Goal: Task Accomplishment & Management: Manage account settings

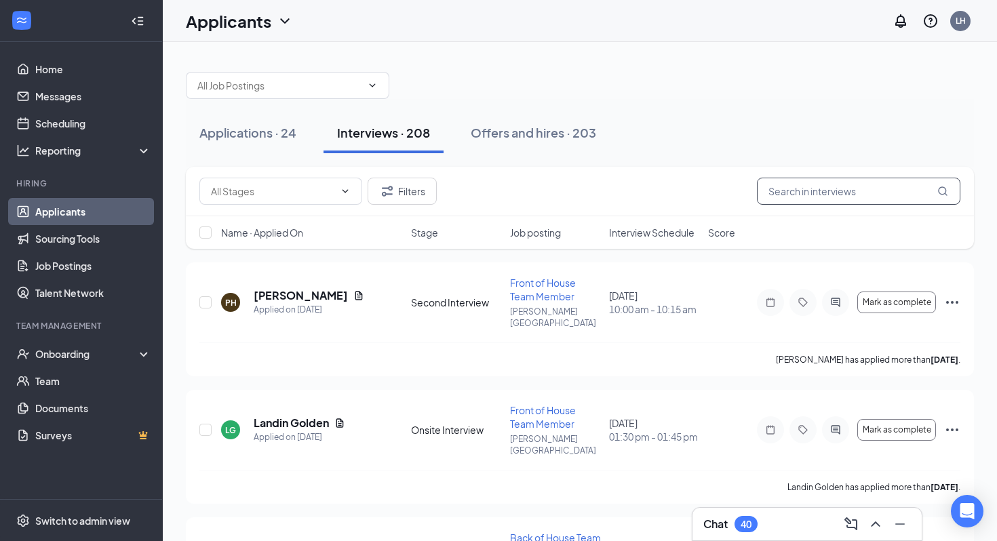
click at [792, 178] on input "text" at bounding box center [858, 191] width 203 height 27
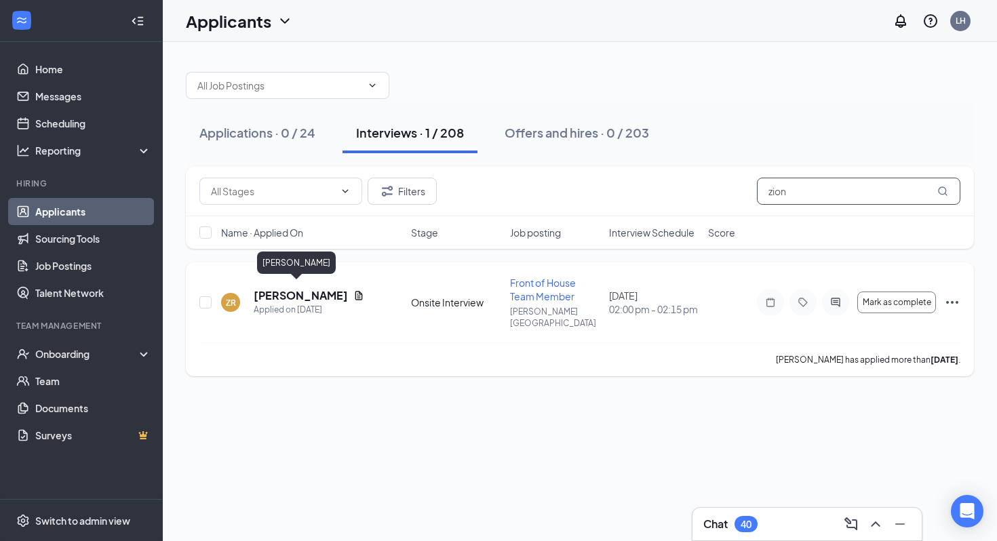
type input "zion"
click at [294, 290] on h5 "[PERSON_NAME]" at bounding box center [301, 295] width 94 height 15
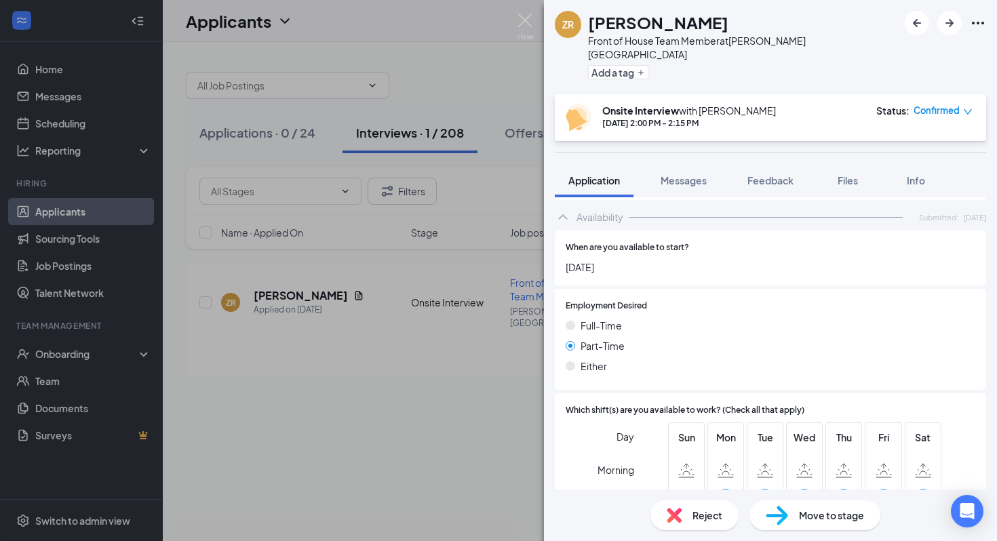
scroll to position [735, 0]
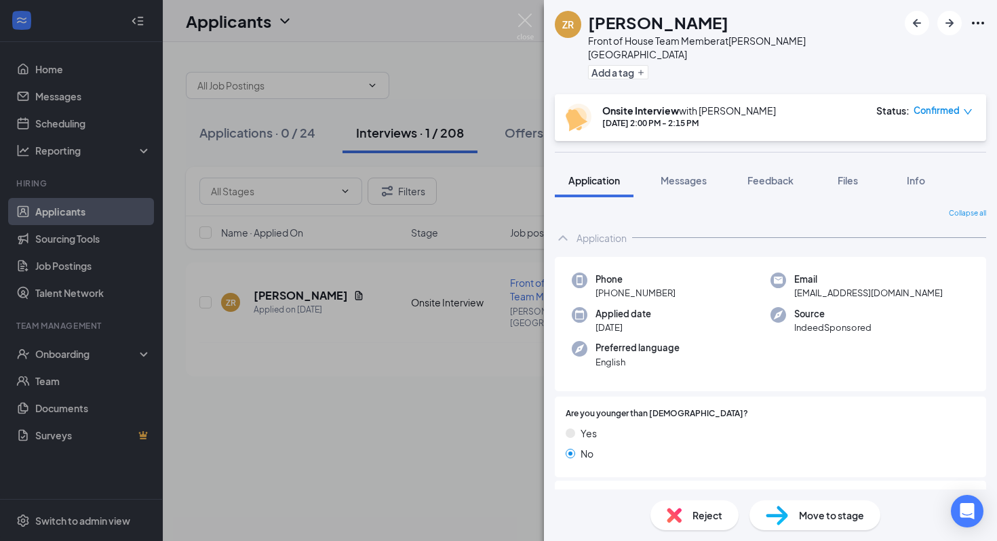
scroll to position [2, 0]
click at [666, 510] on div "Reject" at bounding box center [694, 516] width 88 height 30
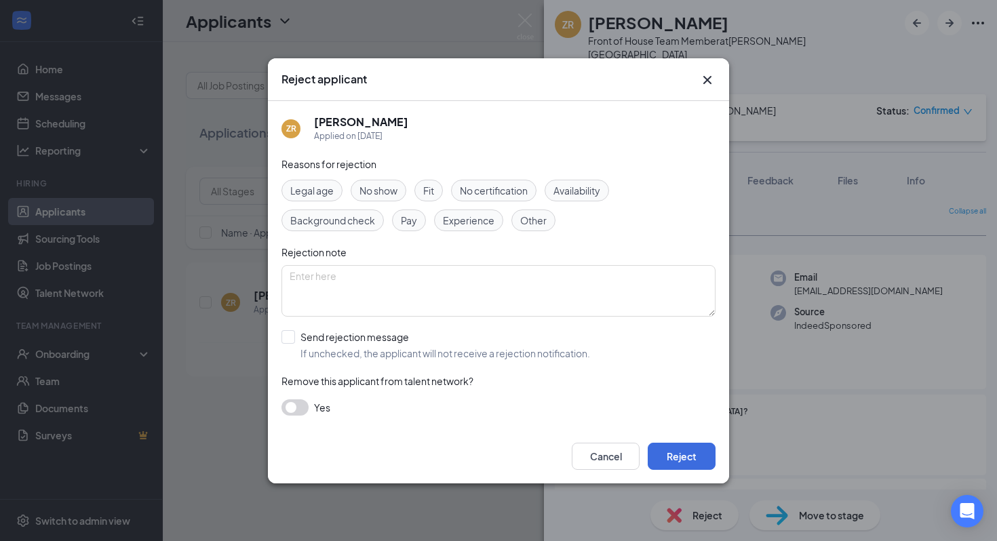
click at [434, 191] on span "Fit" at bounding box center [428, 190] width 11 height 15
click at [297, 336] on input "Send rejection message If unchecked, the applicant will not receive a rejection…" at bounding box center [435, 345] width 309 height 30
checkbox input "true"
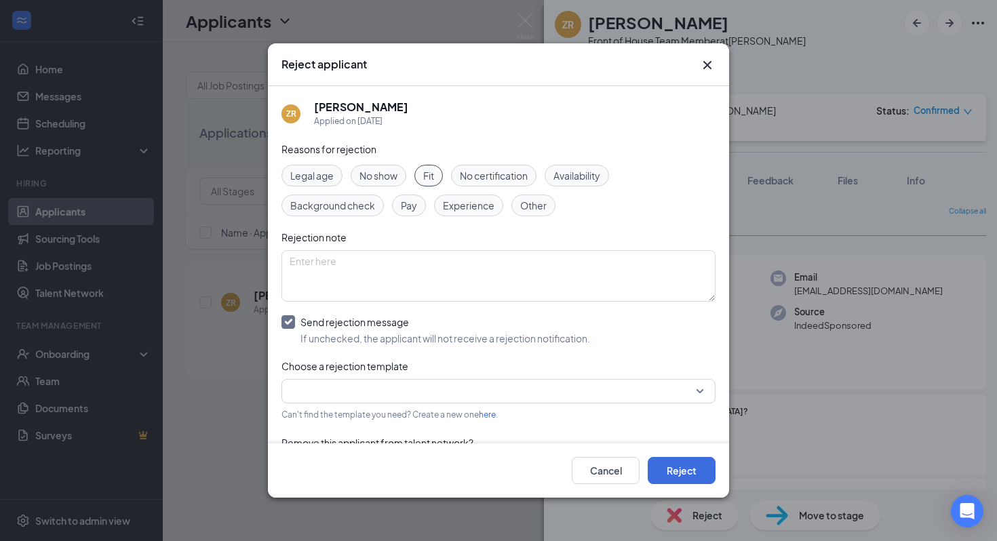
click at [324, 404] on div "Reasons for rejection Legal age No show Fit No certification Availability Backg…" at bounding box center [498, 316] width 434 height 349
click at [324, 400] on input "search" at bounding box center [494, 391] width 408 height 23
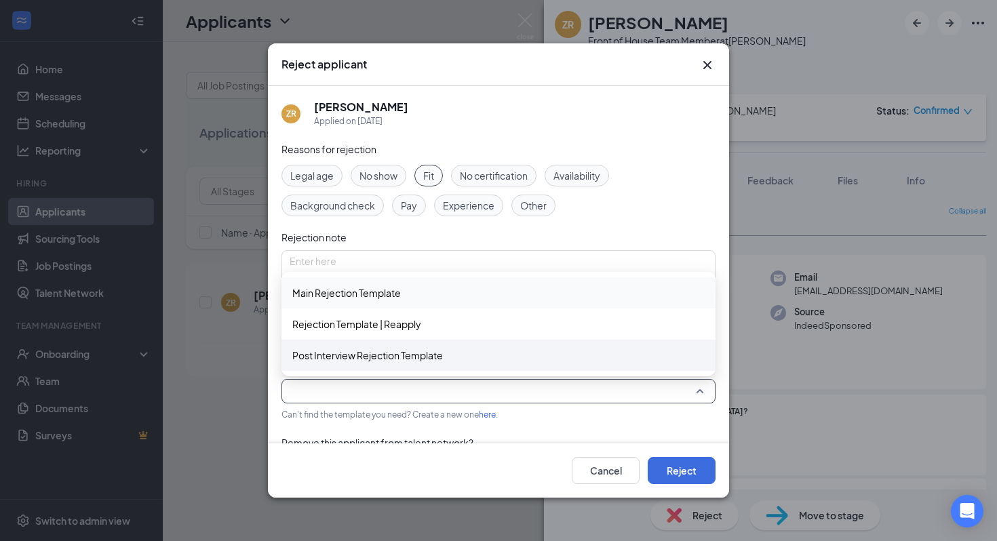
click at [351, 352] on span "Post Interview Rejection Template" at bounding box center [367, 355] width 151 height 15
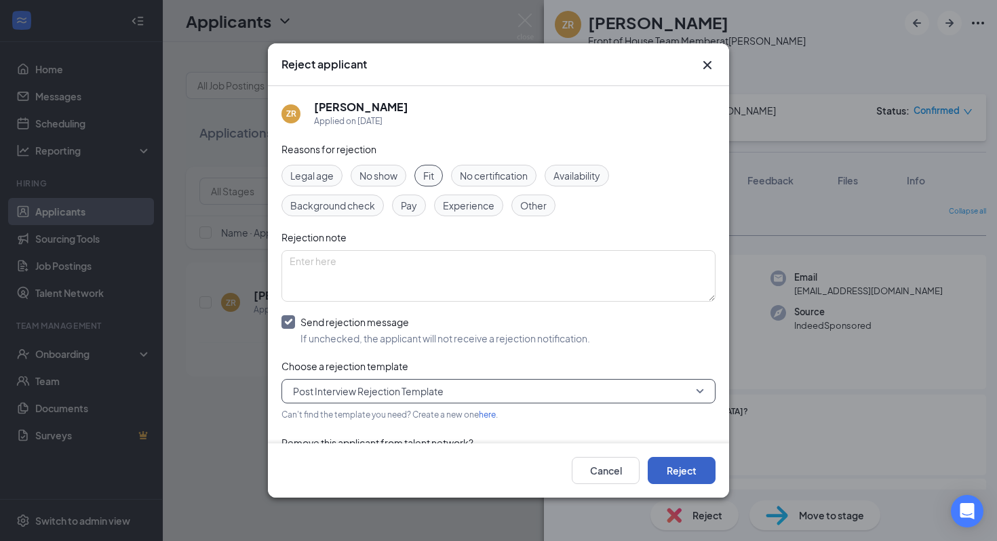
click at [706, 473] on button "Reject" at bounding box center [682, 470] width 68 height 27
